Goal: Information Seeking & Learning: Learn about a topic

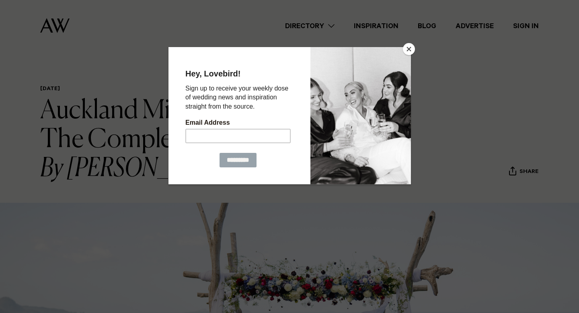
click at [411, 48] on button "Close" at bounding box center [409, 49] width 12 height 12
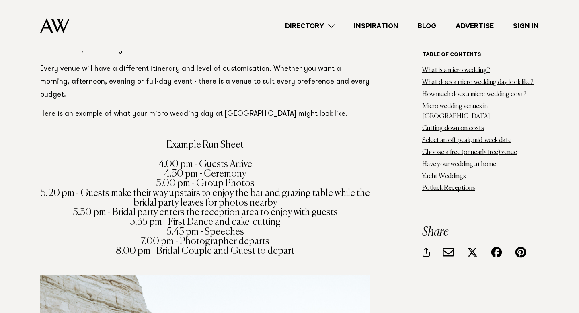
scroll to position [962, 0]
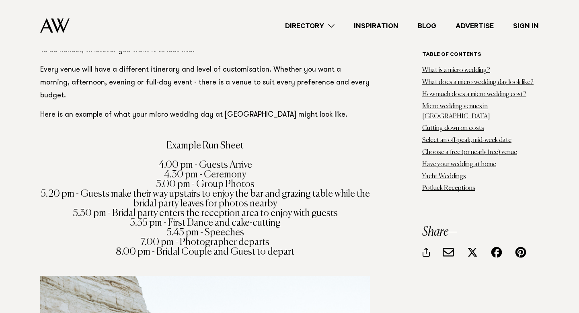
click at [221, 157] on h4 "Example Run Sheet 4.00 pm - Guests Arrive 4.30 pm - Ceremony 5.00 pm - Group Ph…" at bounding box center [205, 199] width 330 height 116
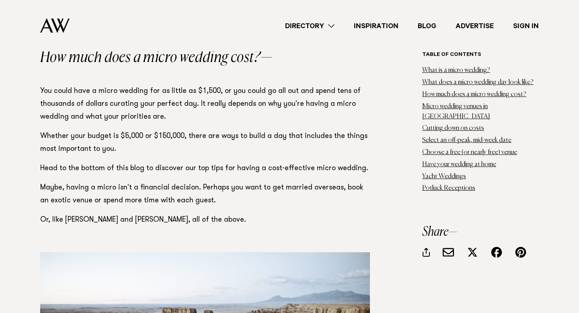
scroll to position [1424, 0]
click at [221, 162] on p "Head to the bottom of this blog to discover our top tips for having a cost-effe…" at bounding box center [205, 168] width 330 height 13
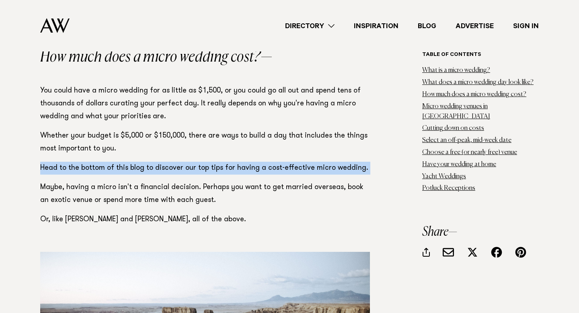
click at [221, 162] on p "Head to the bottom of this blog to discover our top tips for having a cost-effe…" at bounding box center [205, 168] width 330 height 13
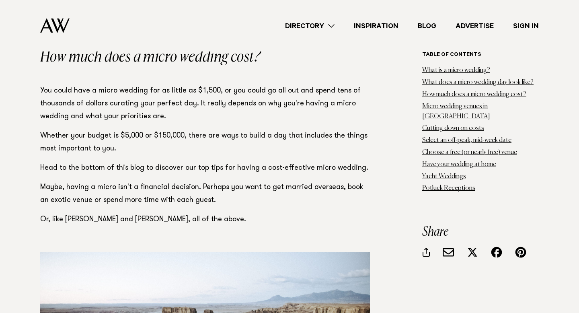
click at [221, 162] on p "Head to the bottom of this blog to discover our top tips for having a cost-effe…" at bounding box center [205, 168] width 330 height 13
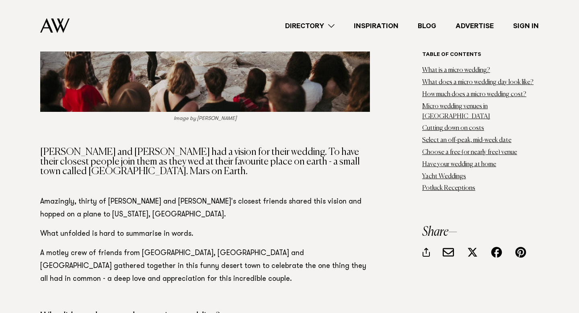
scroll to position [1776, 0]
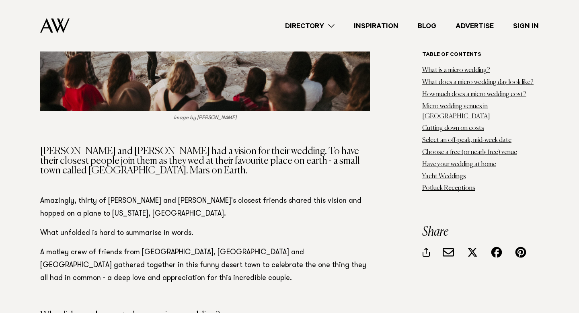
click at [221, 157] on h4 "[PERSON_NAME] and [PERSON_NAME] had a vision for their wedding. To have their c…" at bounding box center [205, 160] width 330 height 29
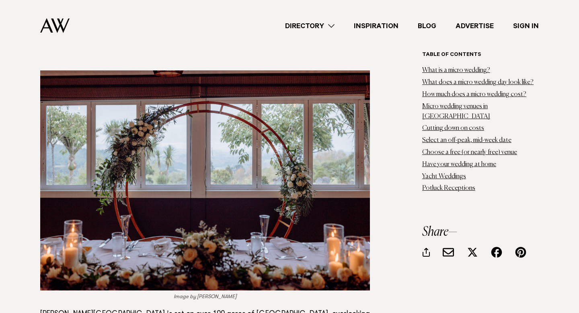
scroll to position [4220, 0]
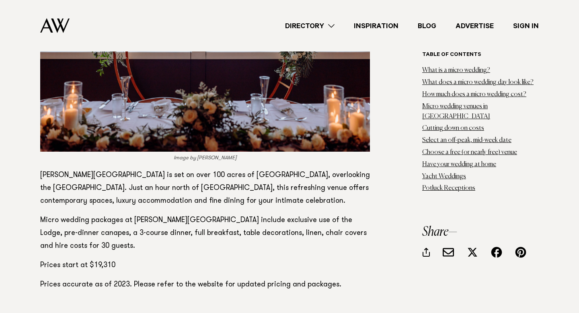
click at [221, 169] on p "[PERSON_NAME][GEOGRAPHIC_DATA] is set on over 100 acres of [GEOGRAPHIC_DATA], o…" at bounding box center [205, 188] width 330 height 39
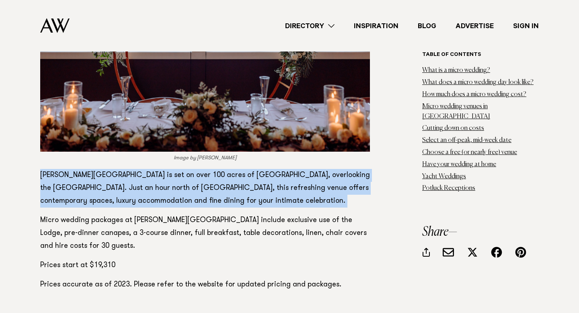
click at [184, 214] on p "Micro wedding packages at [PERSON_NAME][GEOGRAPHIC_DATA] include exclusive use …" at bounding box center [205, 233] width 330 height 39
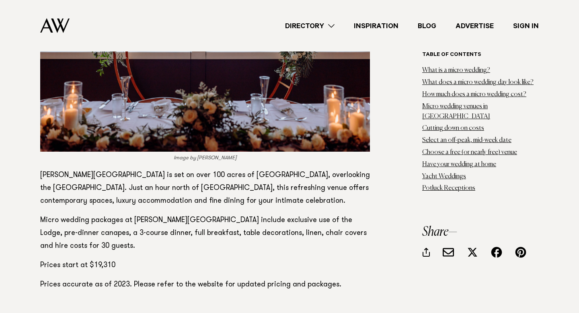
click at [184, 214] on p "Micro wedding packages at [PERSON_NAME][GEOGRAPHIC_DATA] include exclusive use …" at bounding box center [205, 233] width 330 height 39
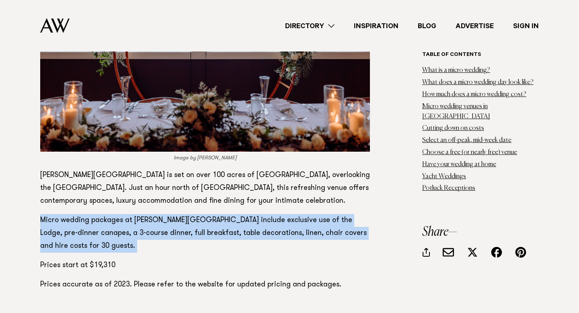
click at [184, 214] on p "Micro wedding packages at [PERSON_NAME][GEOGRAPHIC_DATA] include exclusive use …" at bounding box center [205, 233] width 330 height 39
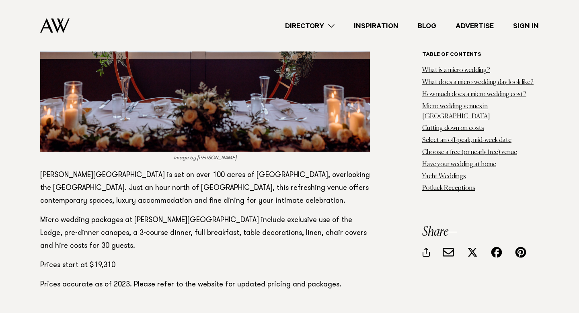
click at [184, 214] on p "Micro wedding packages at [PERSON_NAME][GEOGRAPHIC_DATA] include exclusive use …" at bounding box center [205, 233] width 330 height 39
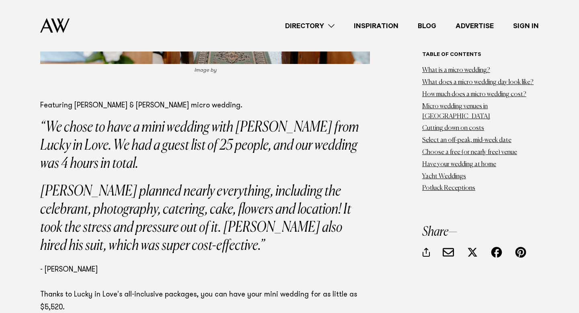
scroll to position [4736, 0]
